Goal: Task Accomplishment & Management: Use online tool/utility

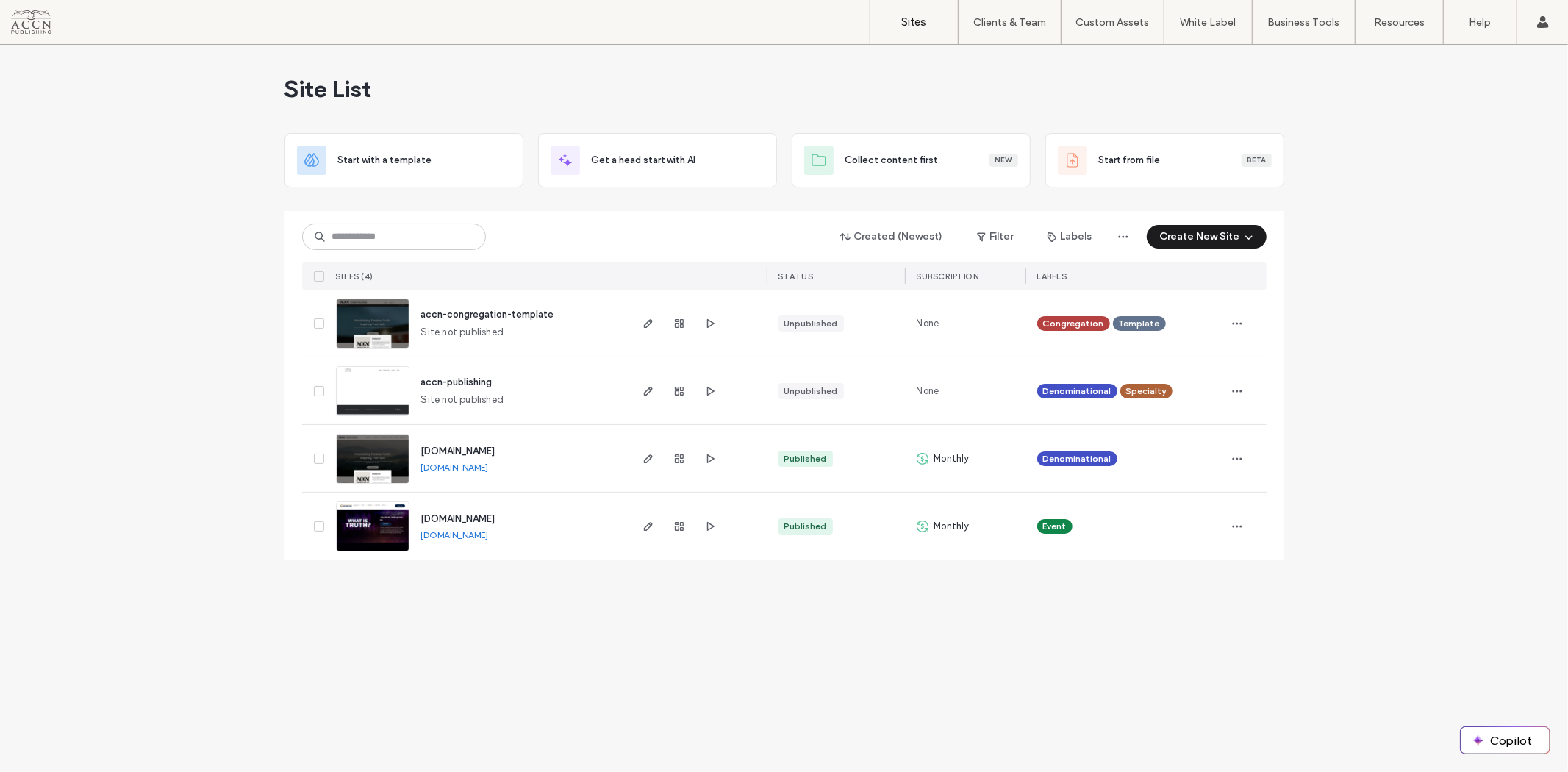
click at [460, 450] on span "accn.church" at bounding box center [459, 450] width 74 height 11
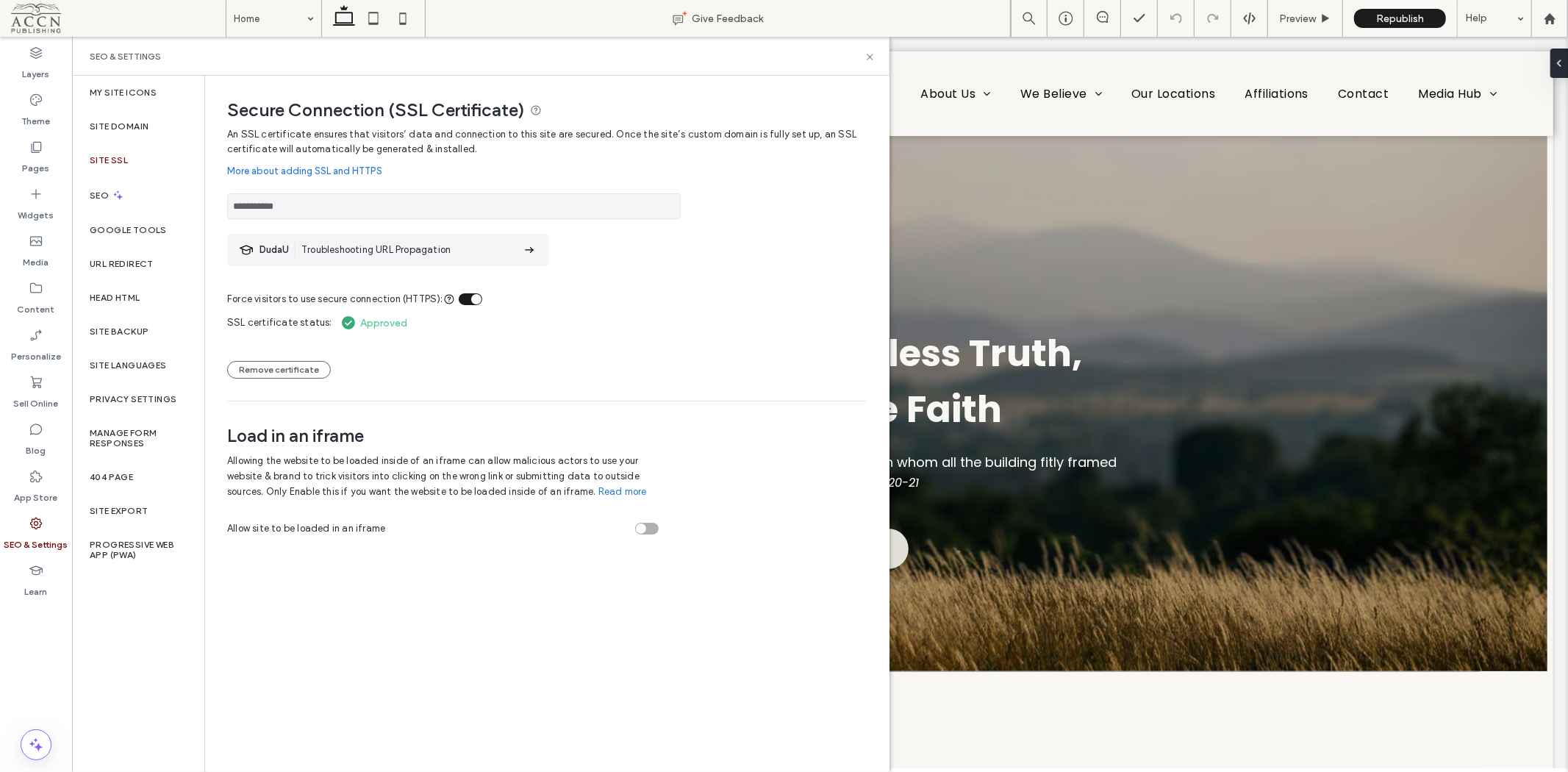
click at [473, 300] on div "toggle" at bounding box center [476, 299] width 10 height 10
click at [466, 300] on div "toggle" at bounding box center [465, 299] width 10 height 10
click at [511, 255] on section "DudaU Troubleshooting URL Propagation" at bounding box center [388, 250] width 322 height 32
click at [312, 373] on button "Remove certificate" at bounding box center [279, 369] width 103 height 17
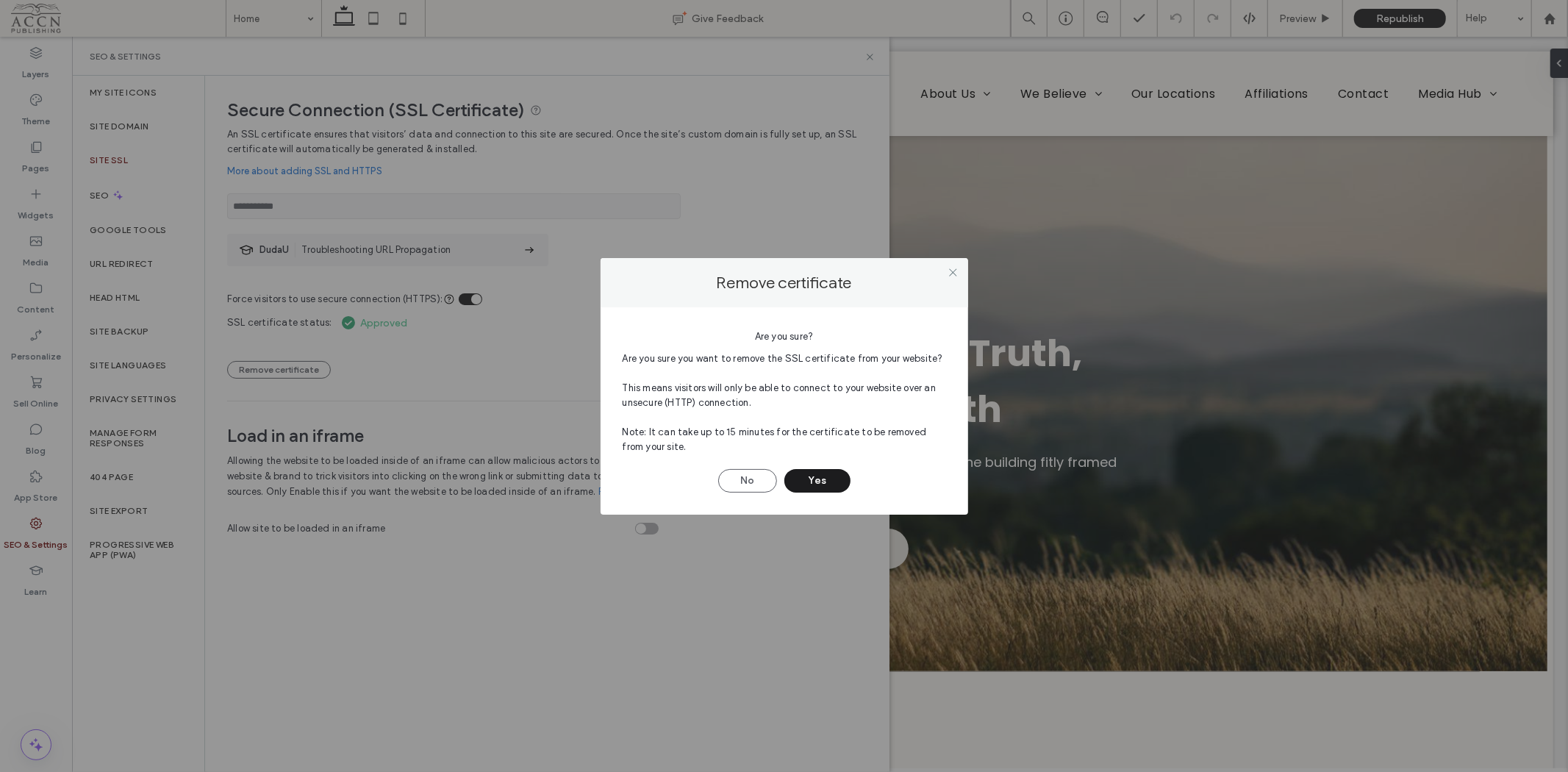
click at [754, 482] on button "No" at bounding box center [747, 480] width 59 height 23
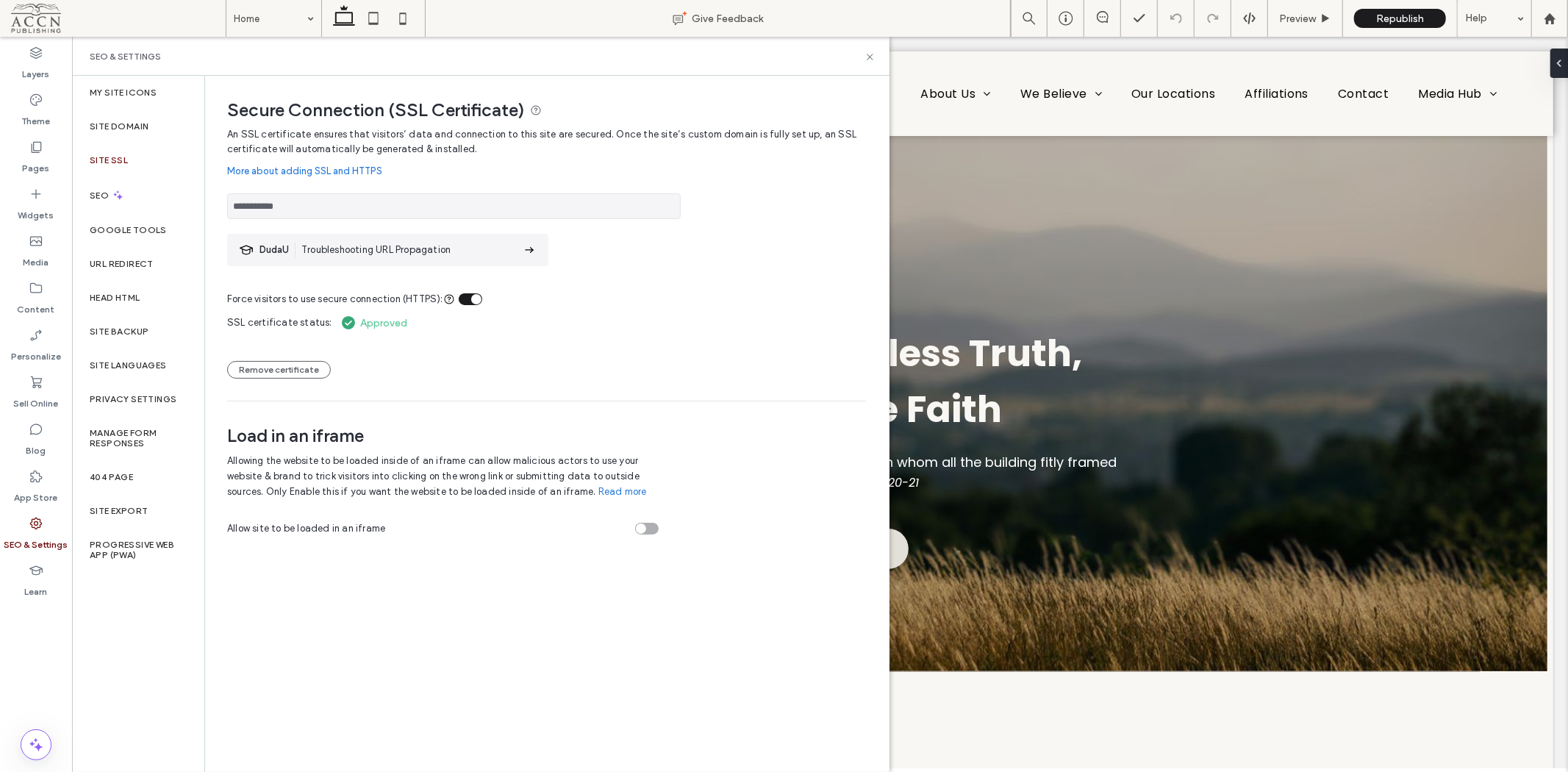
click at [350, 326] on icon at bounding box center [348, 322] width 17 height 17
click at [870, 60] on icon at bounding box center [870, 56] width 11 height 11
